Goal: Transaction & Acquisition: Purchase product/service

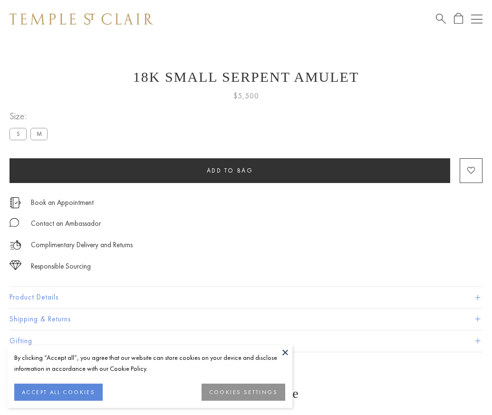
scroll to position [38, 0]
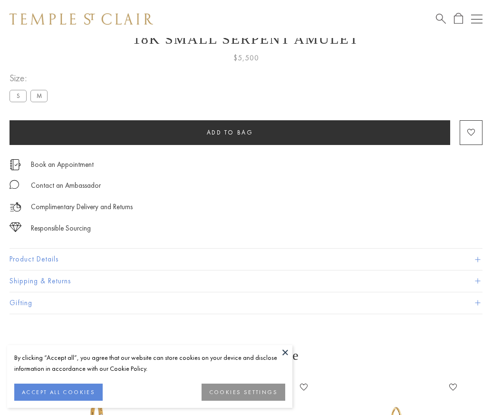
click at [230, 132] on span "Add to bag" at bounding box center [230, 132] width 47 height 8
